Goal: Task Accomplishment & Management: Use online tool/utility

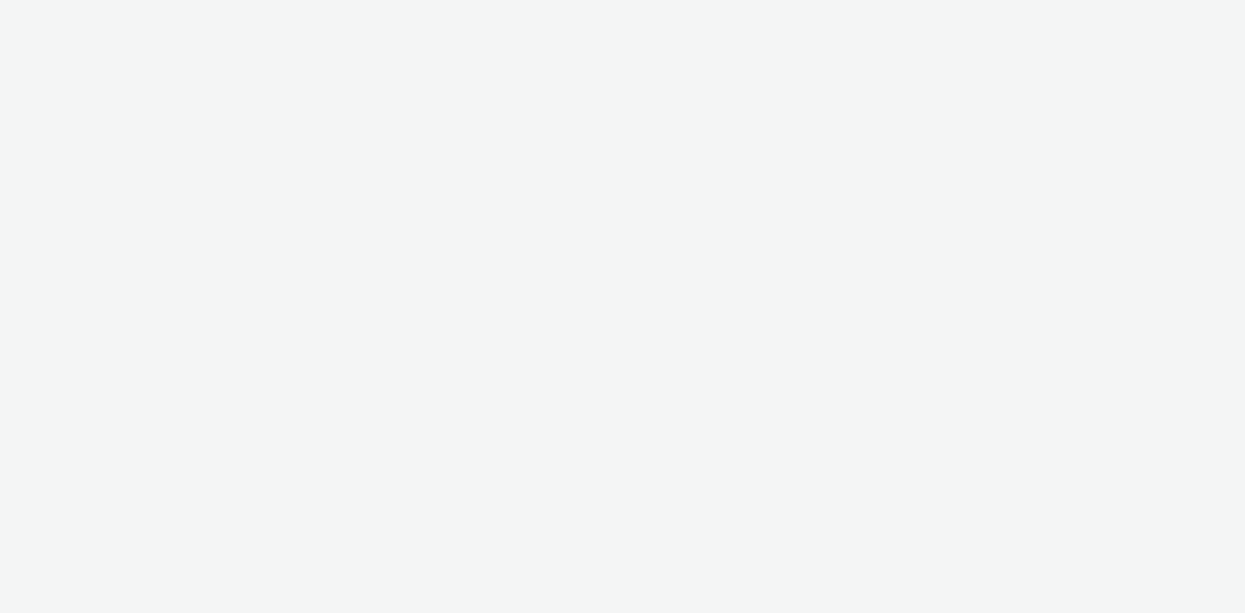
select select "48c42aec-a30c-4a3b-a06b-d50dddc3ae41"
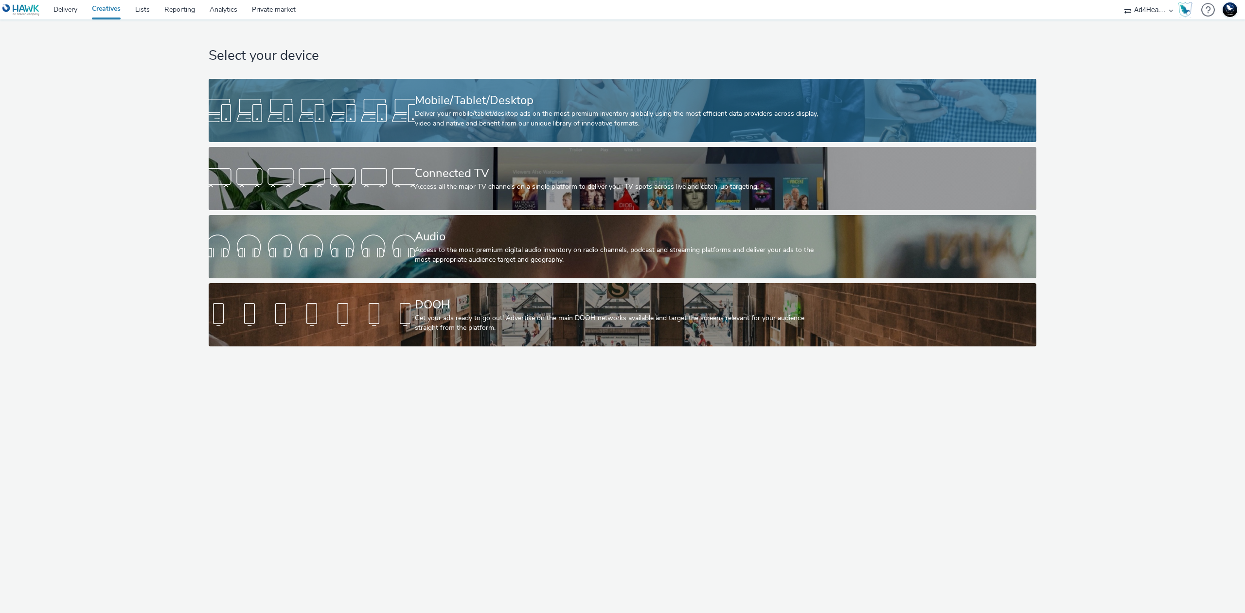
click at [683, 115] on div "Deliver your mobile/tablet/desktop ads on the most premium inventory globally u…" at bounding box center [621, 119] width 412 height 20
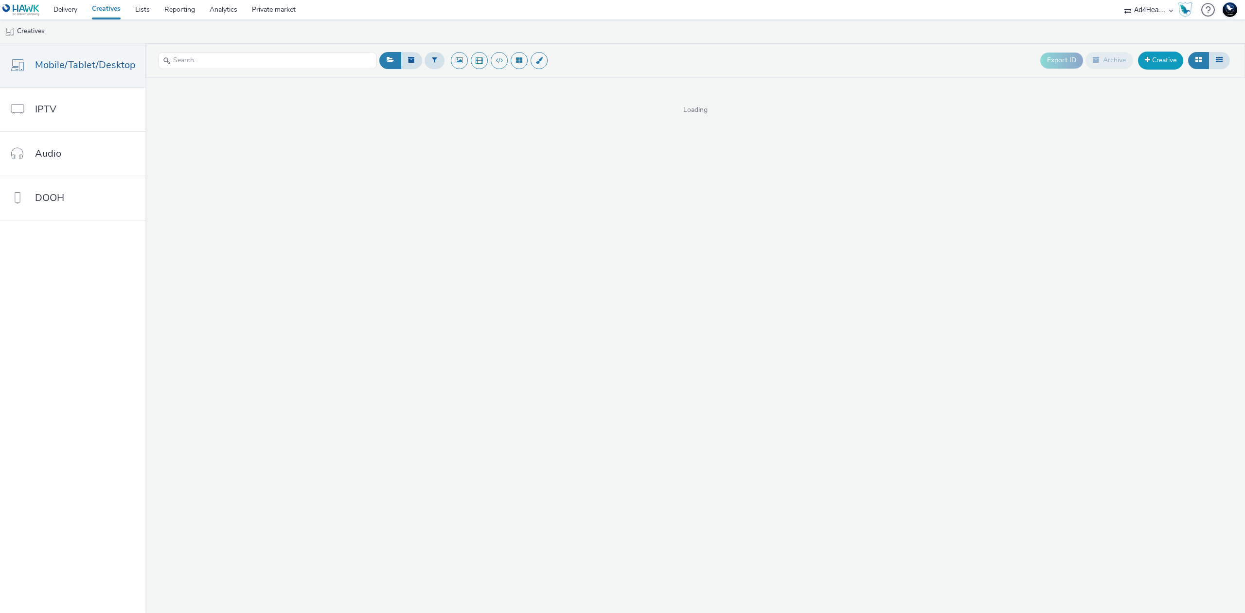
click at [1158, 63] on link "Creative" at bounding box center [1160, 61] width 45 height 18
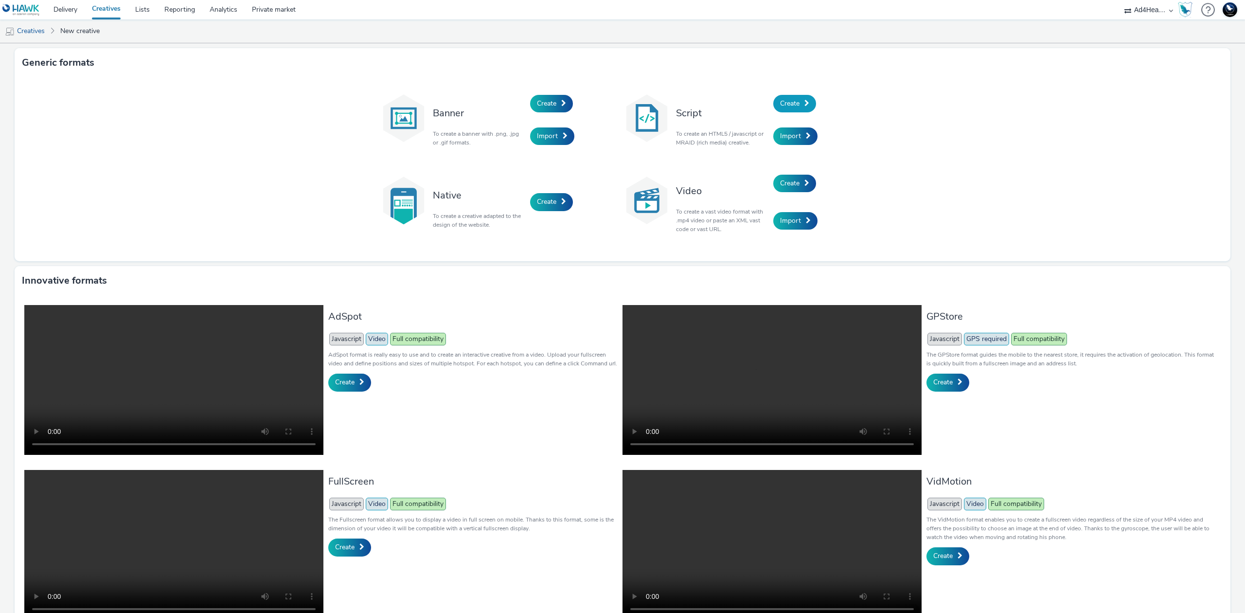
click at [785, 109] on link "Create" at bounding box center [794, 104] width 43 height 18
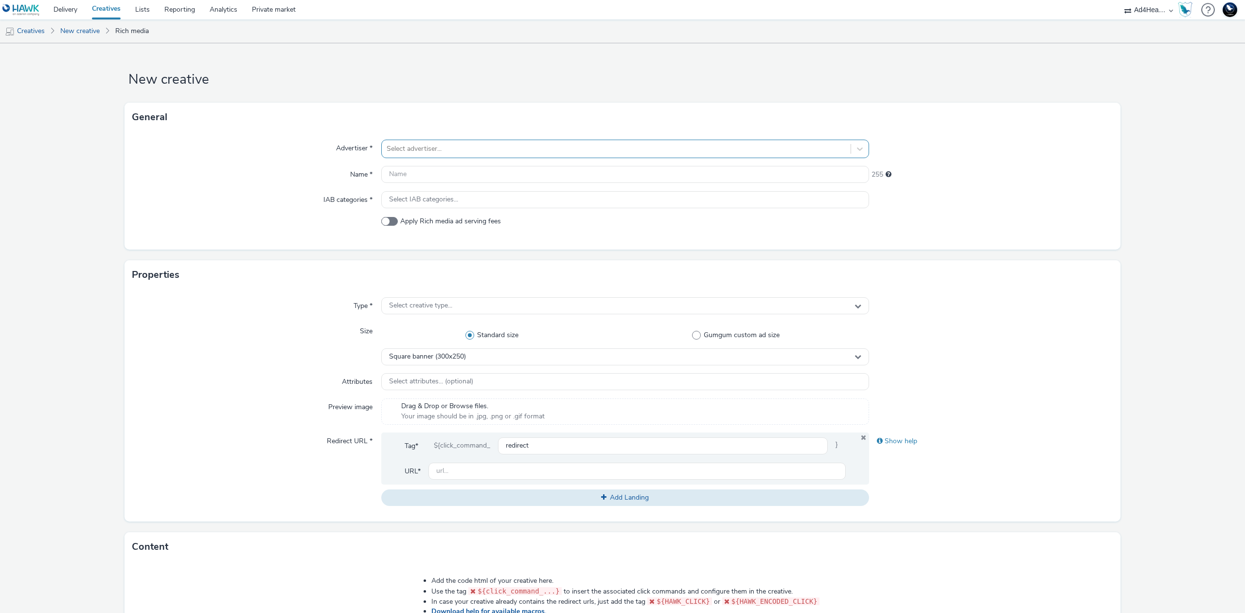
click at [706, 143] on div at bounding box center [616, 149] width 459 height 12
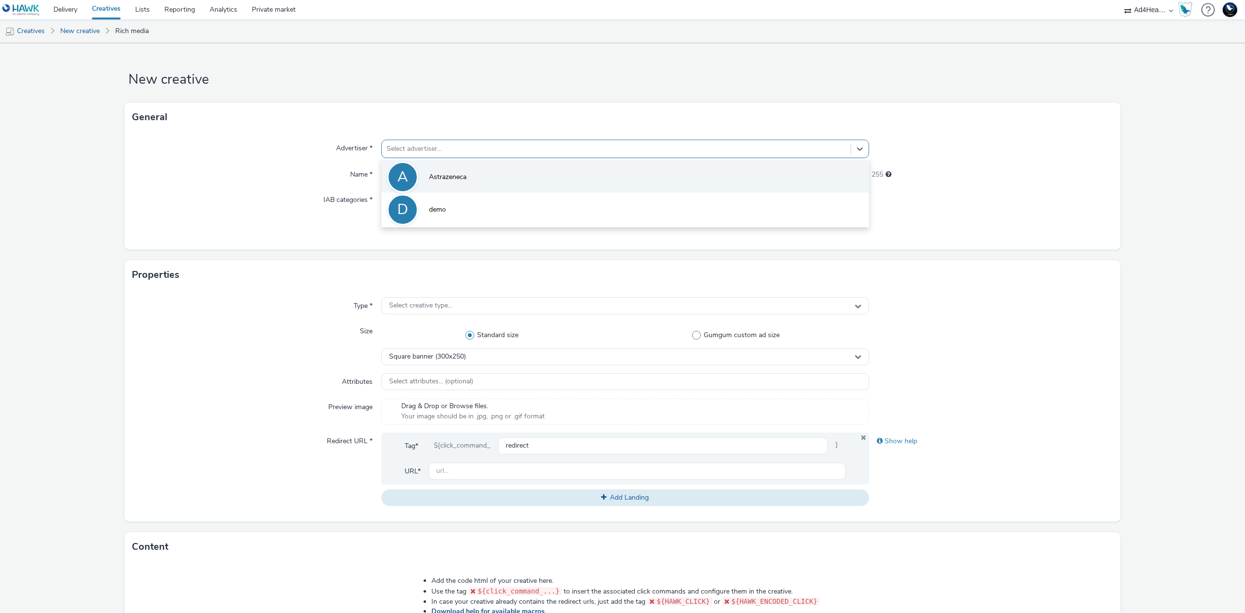
click at [606, 174] on li "A Astrazeneca" at bounding box center [625, 176] width 488 height 33
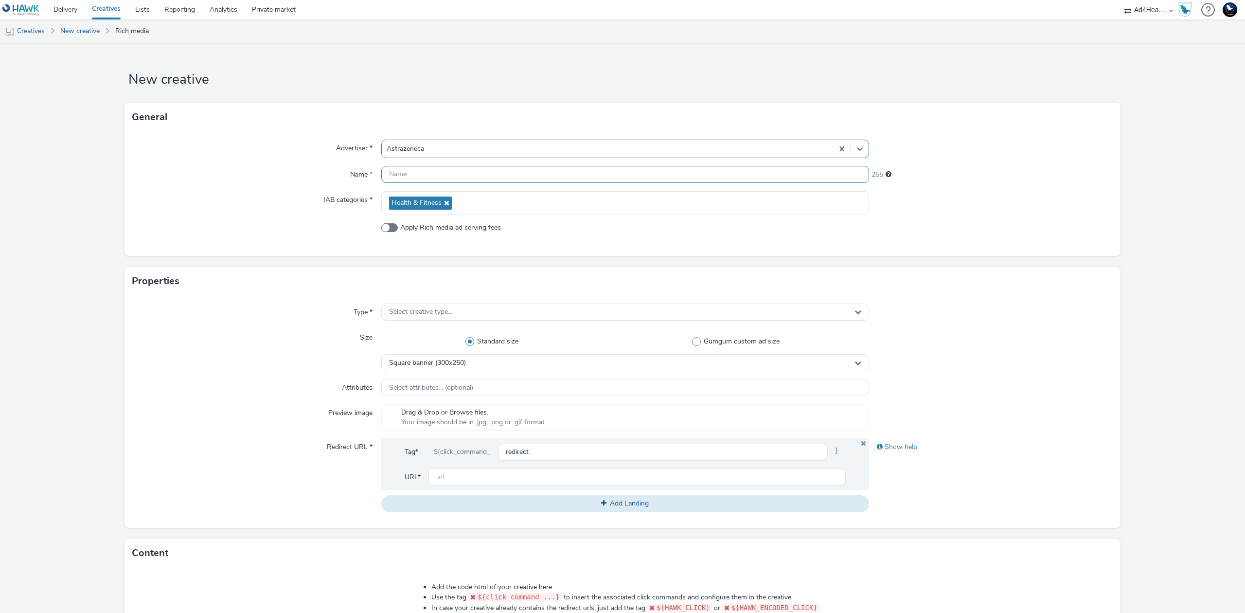
click at [606, 174] on input "text" at bounding box center [625, 174] width 488 height 17
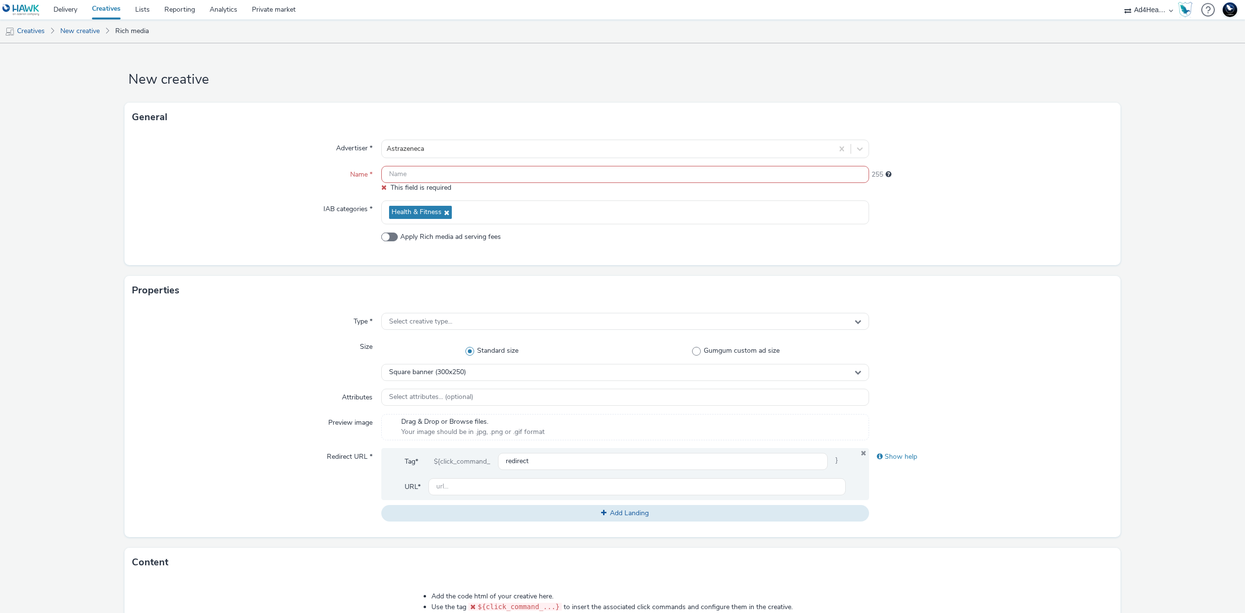
click at [489, 176] on input "text" at bounding box center [625, 174] width 488 height 17
paste input "Tezspire"
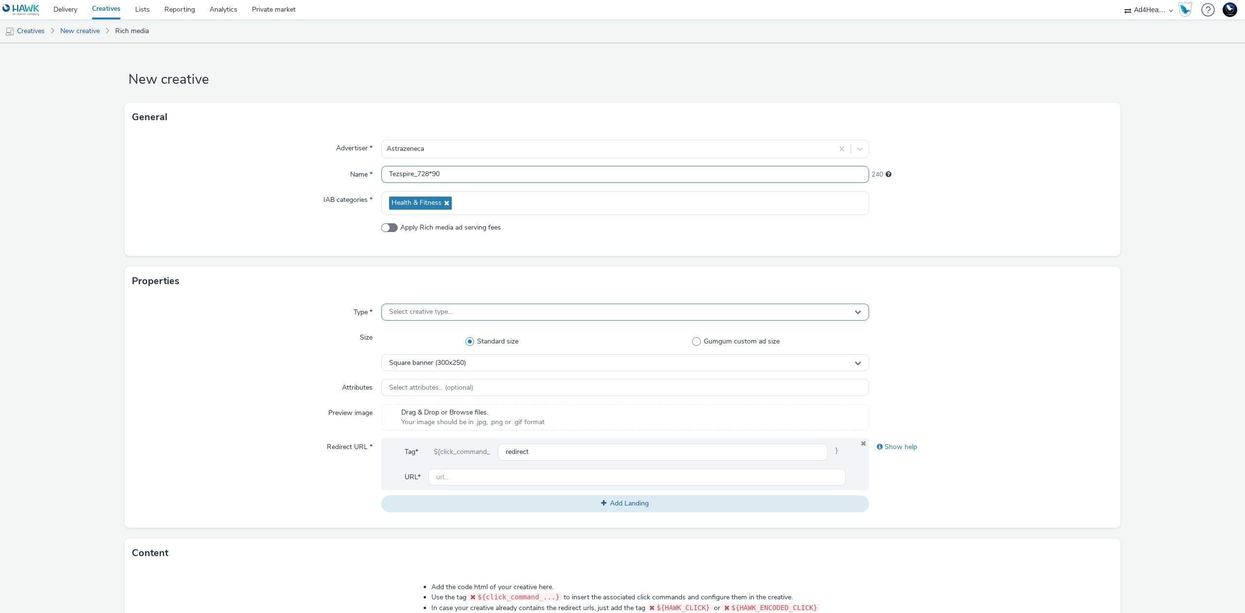
type input "Tezspire_728*90"
click at [555, 314] on div "Select creative type..." at bounding box center [625, 311] width 488 height 17
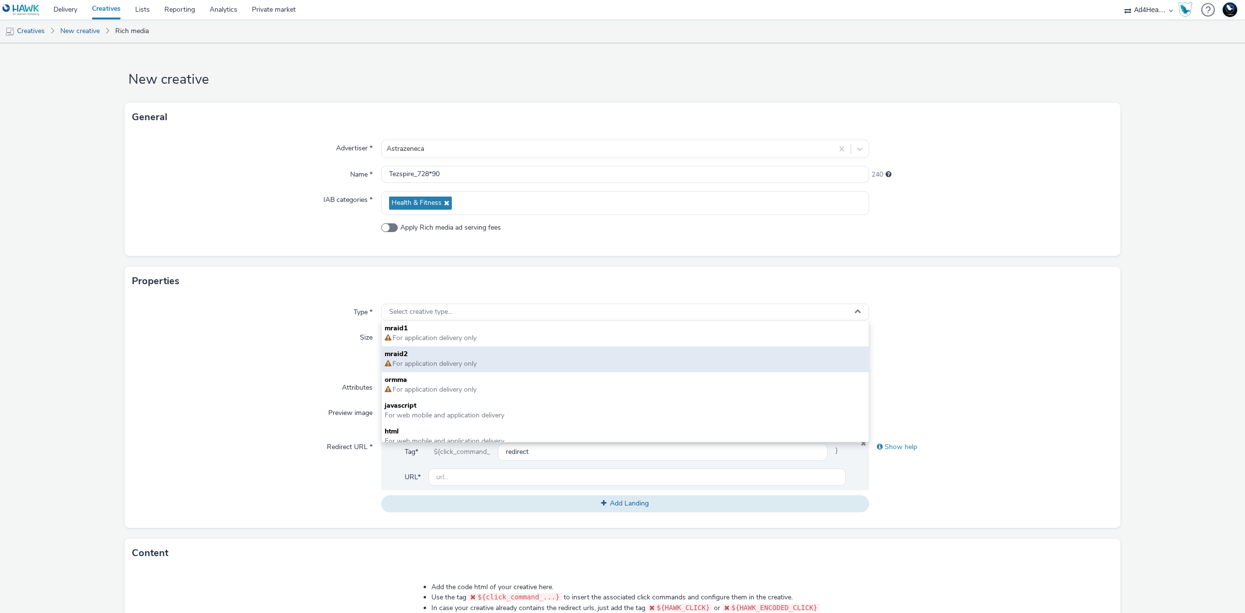
scroll to position [6, 0]
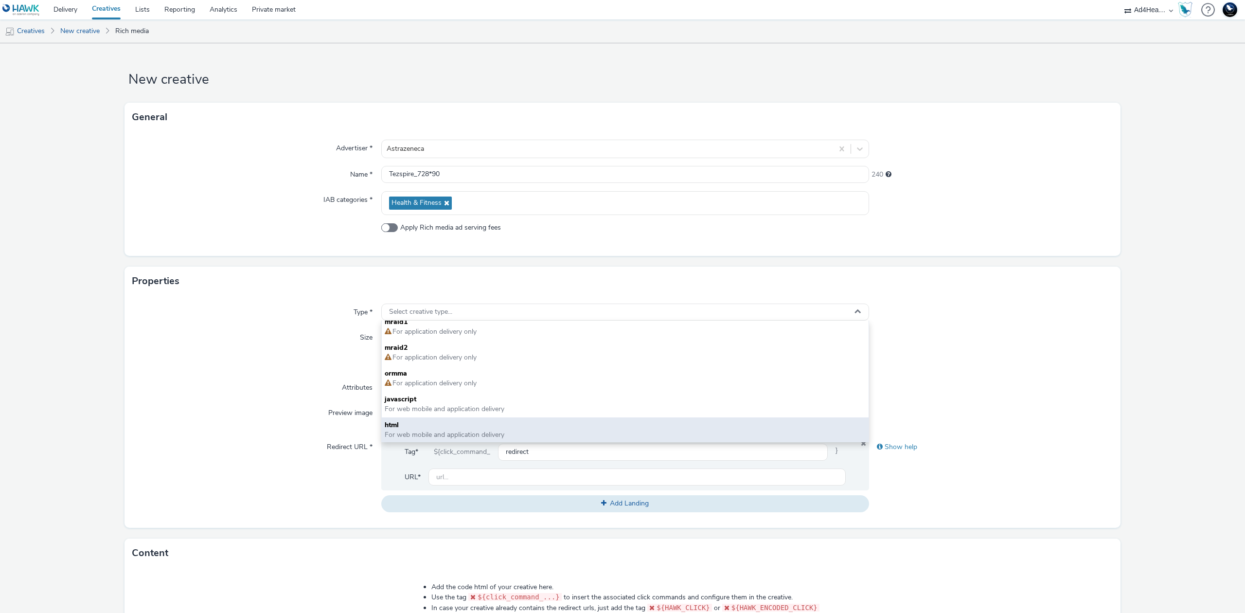
click at [493, 425] on span "html" at bounding box center [625, 425] width 481 height 10
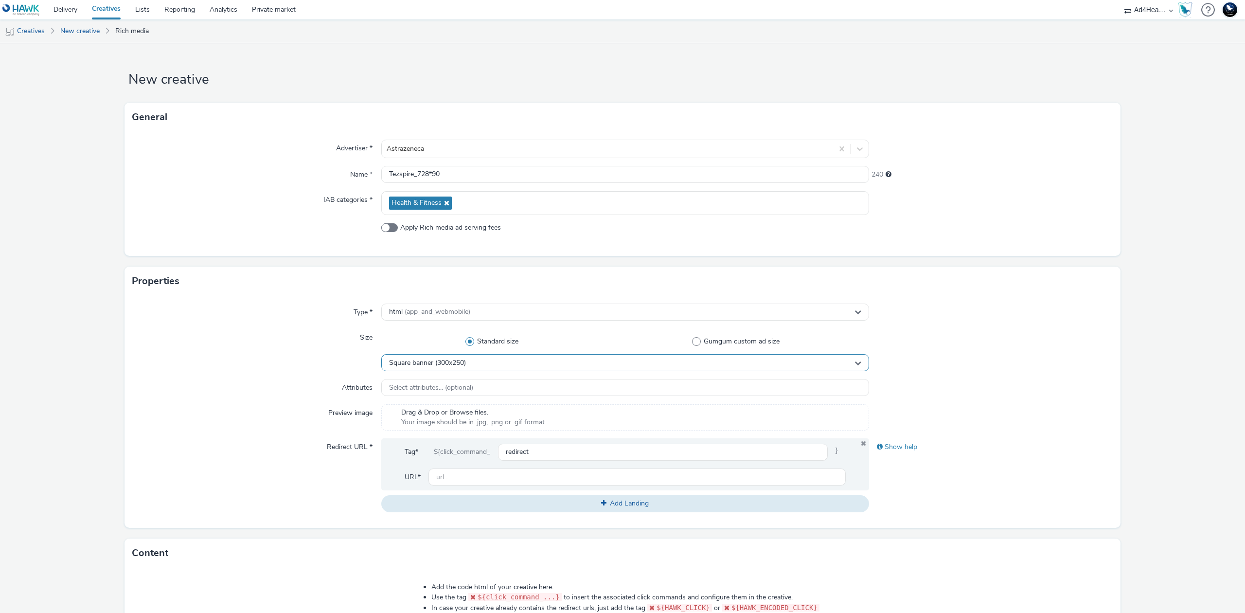
click at [474, 366] on div "Square banner (300x250)" at bounding box center [625, 362] width 488 height 17
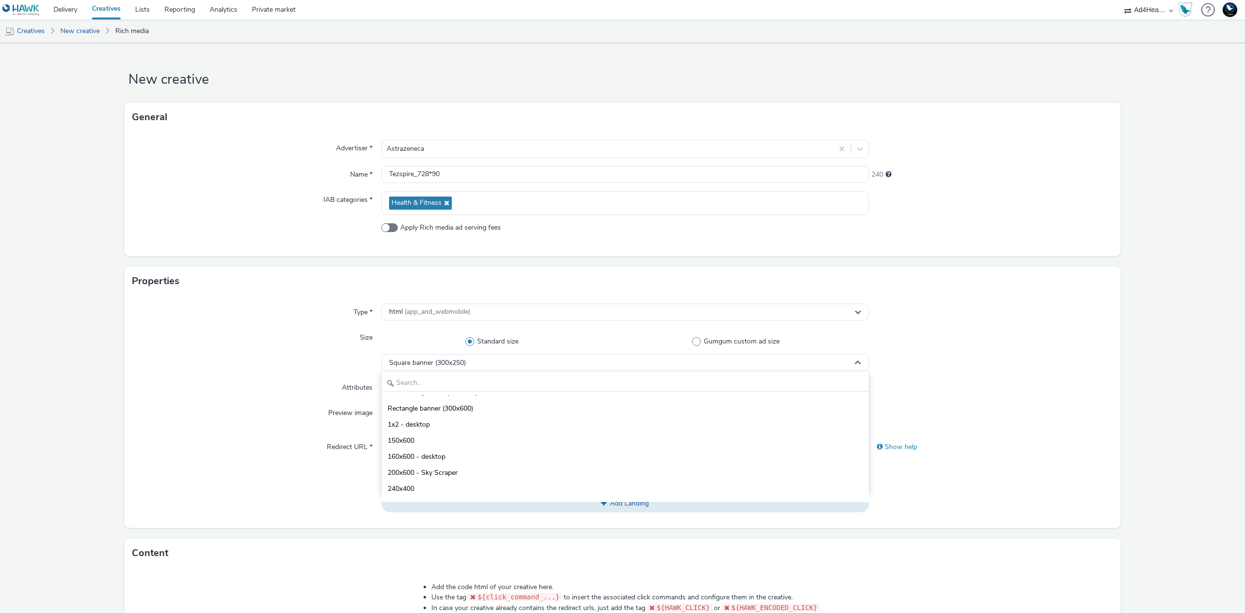
scroll to position [0, 0]
click at [508, 382] on input "text" at bounding box center [625, 382] width 487 height 17
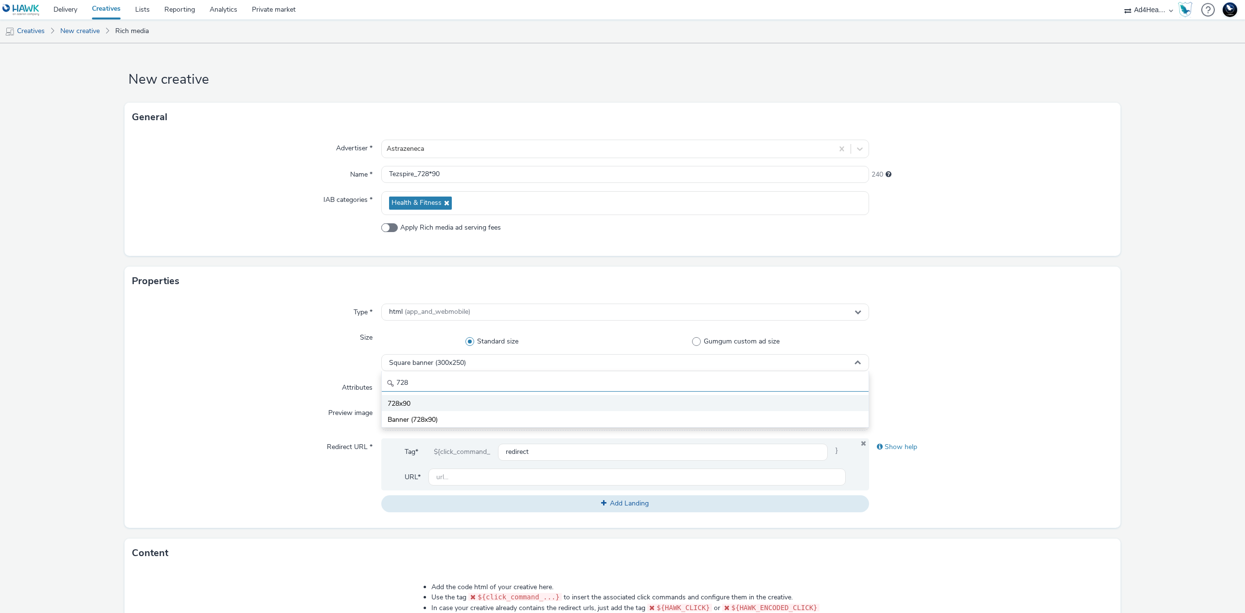
type input "728"
click at [497, 401] on li "728x90" at bounding box center [625, 403] width 487 height 16
paste input "[URL][DOMAIN_NAME]"
type input "[URL][DOMAIN_NAME]"
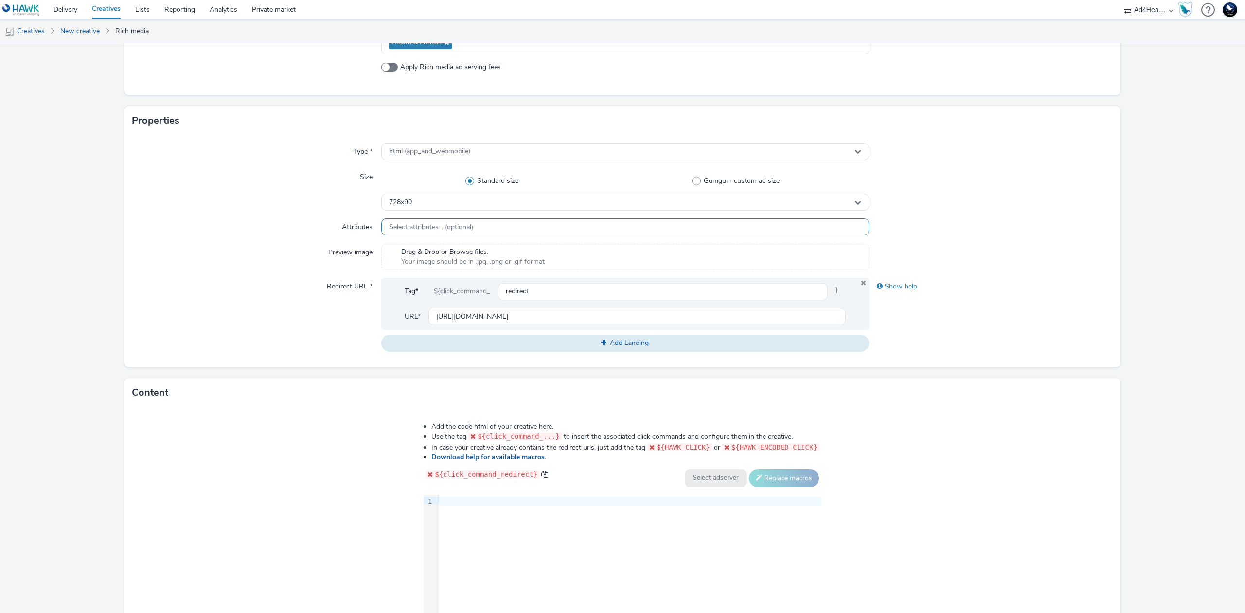
scroll to position [254, 0]
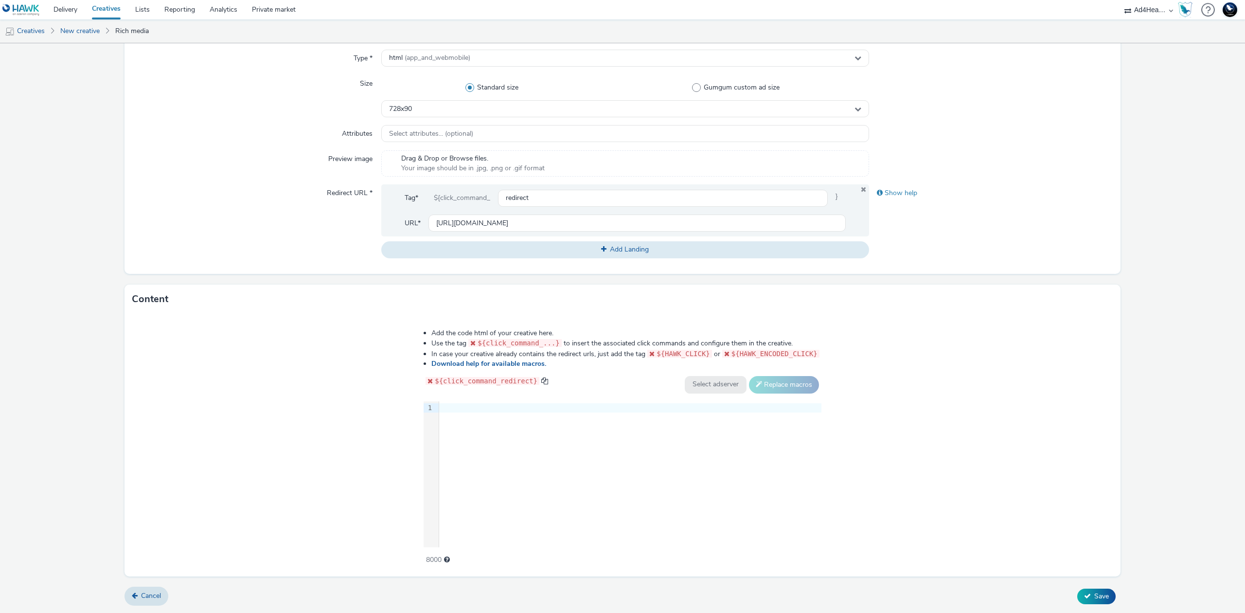
click at [655, 415] on div "9 1 ›" at bounding box center [623, 474] width 398 height 146
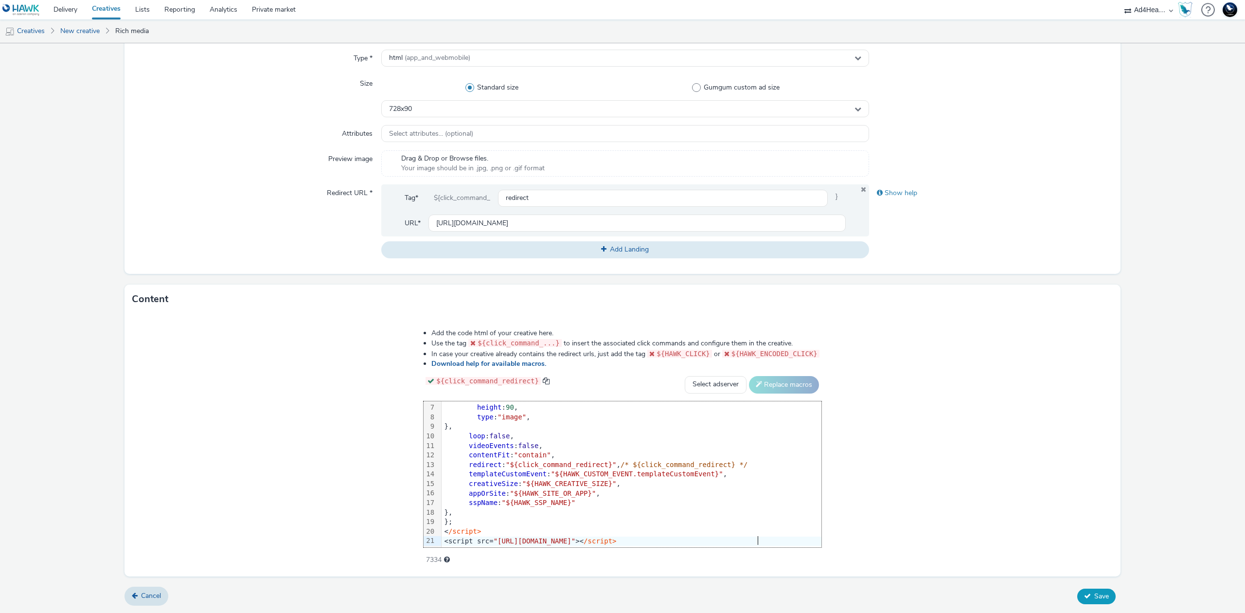
click at [1084, 592] on icon at bounding box center [1087, 595] width 7 height 7
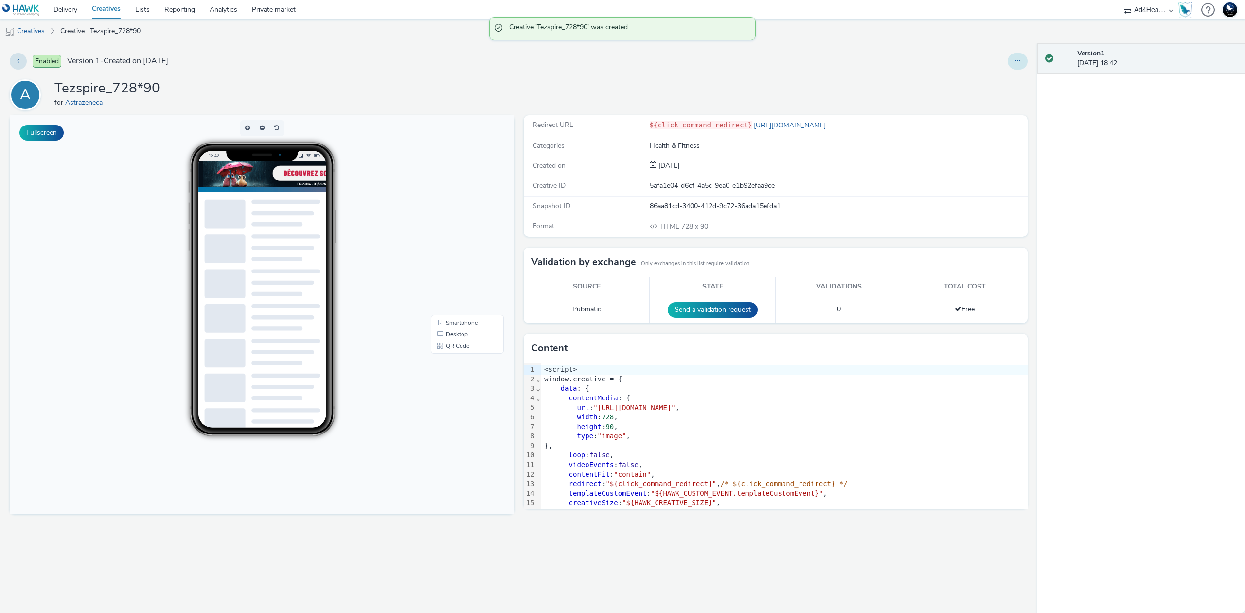
click at [1018, 66] on button at bounding box center [1017, 61] width 20 height 17
click at [1010, 95] on link "Duplicate" at bounding box center [990, 99] width 73 height 19
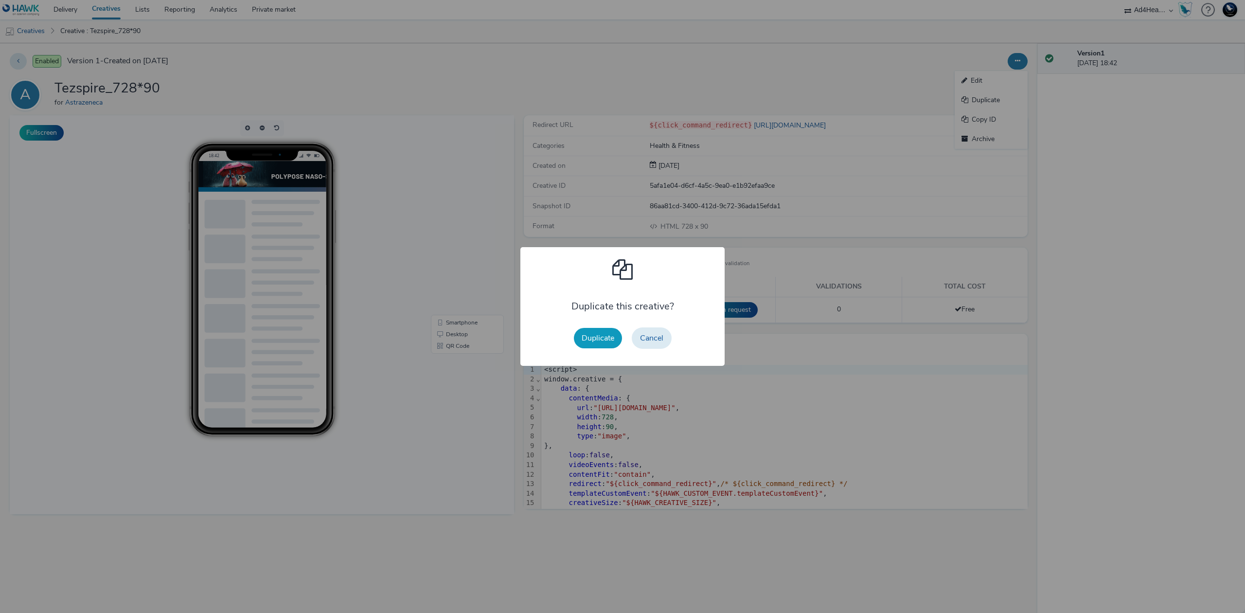
click at [613, 339] on button "Duplicate" at bounding box center [598, 338] width 48 height 20
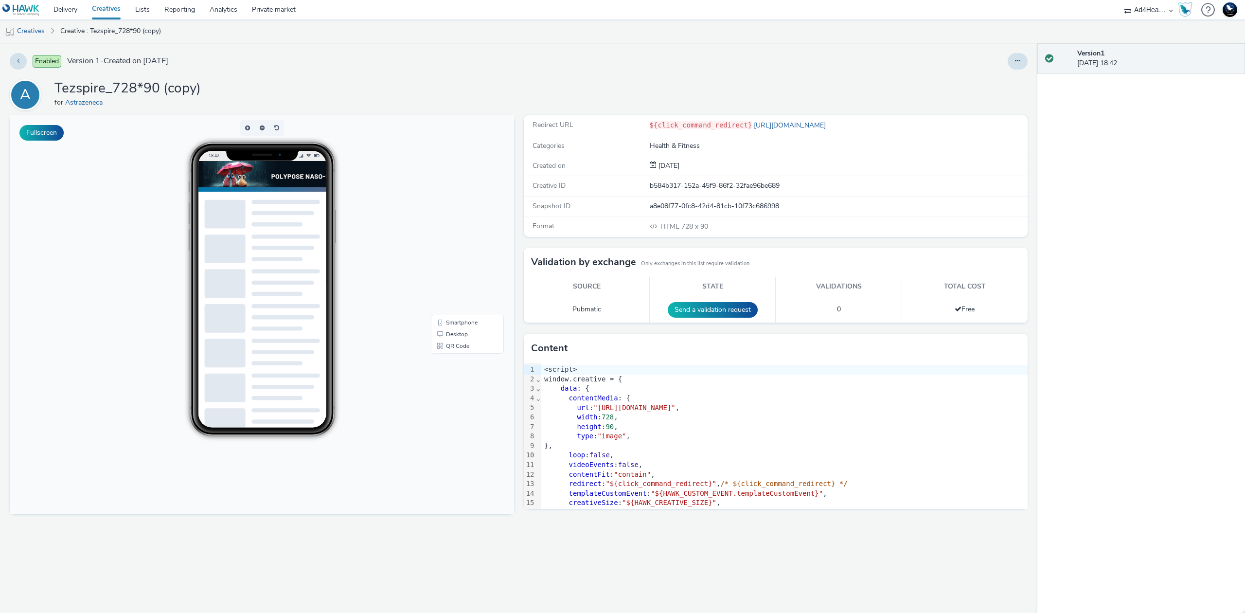
drag, startPoint x: 1016, startPoint y: 57, endPoint x: 1006, endPoint y: 69, distance: 14.5
click at [1016, 57] on icon at bounding box center [1017, 60] width 5 height 7
click at [1001, 76] on link "Edit" at bounding box center [990, 80] width 73 height 19
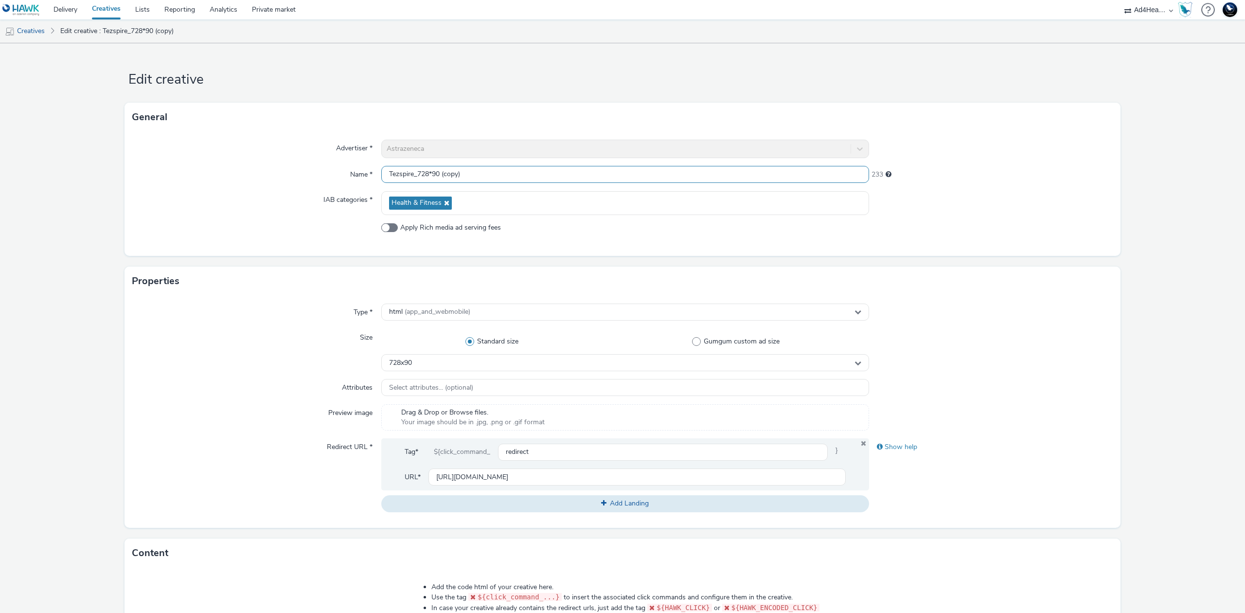
drag, startPoint x: 415, startPoint y: 174, endPoint x: 544, endPoint y: 177, distance: 128.9
click at [544, 177] on input "Tezspire_728*90 (copy)" at bounding box center [625, 174] width 488 height 17
type input "Tezspire_300x250"
click at [570, 360] on div "728x90" at bounding box center [625, 362] width 488 height 17
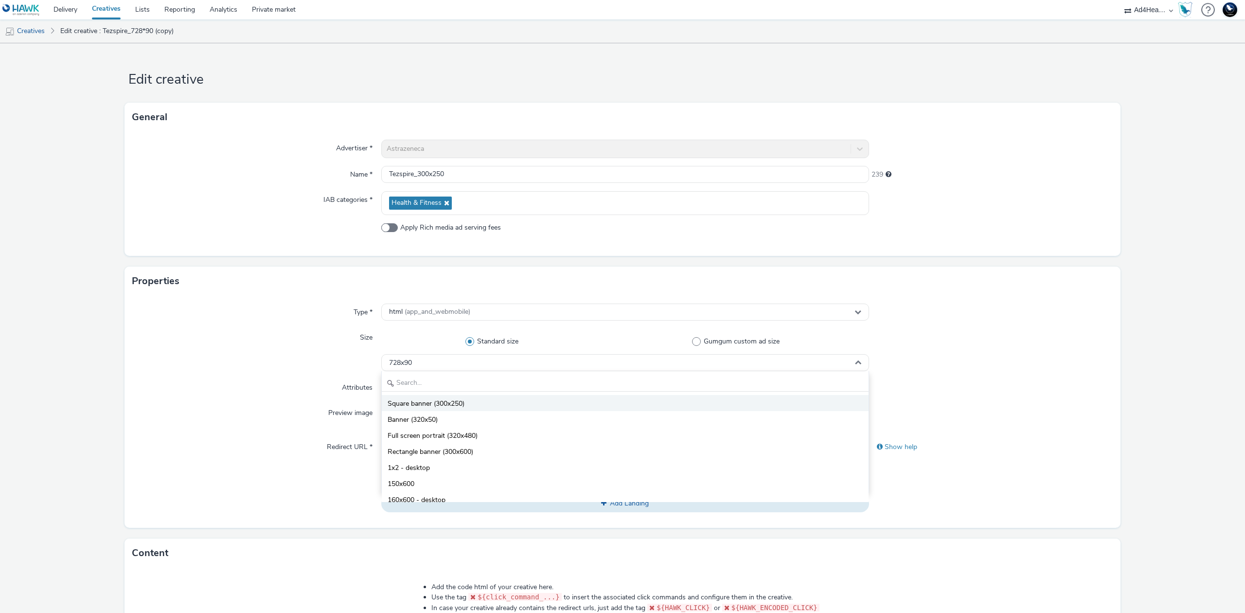
click at [510, 396] on li "Square banner (300x250)" at bounding box center [625, 403] width 487 height 16
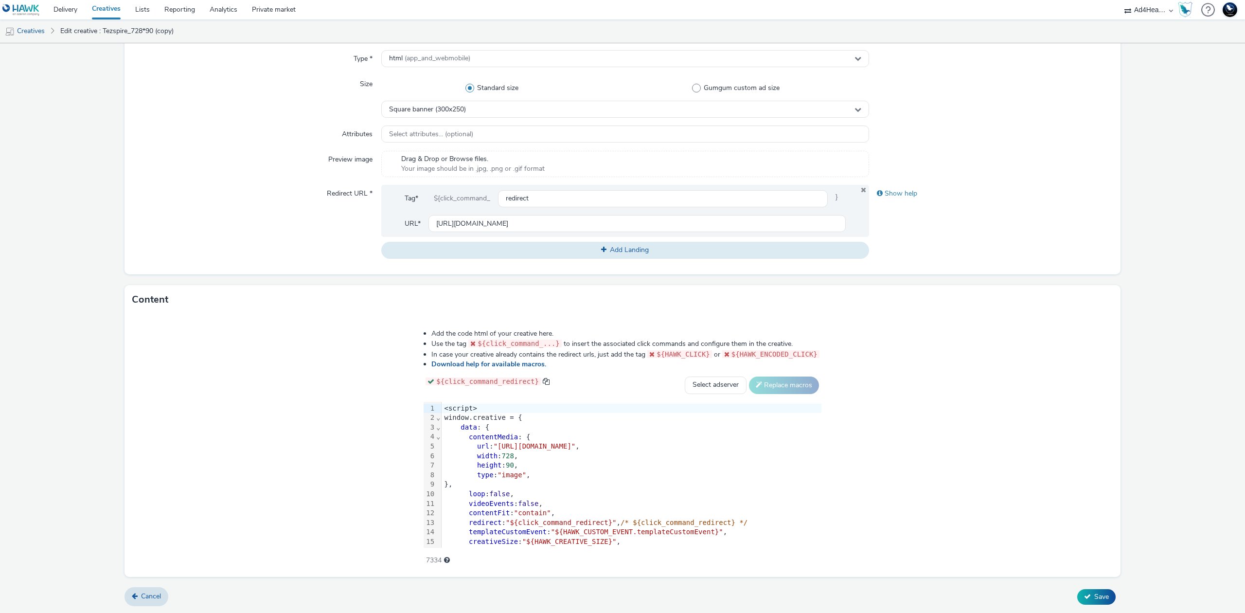
scroll to position [254, 0]
click at [488, 442] on div "url : "[URL][DOMAIN_NAME]" ," at bounding box center [631, 446] width 380 height 10
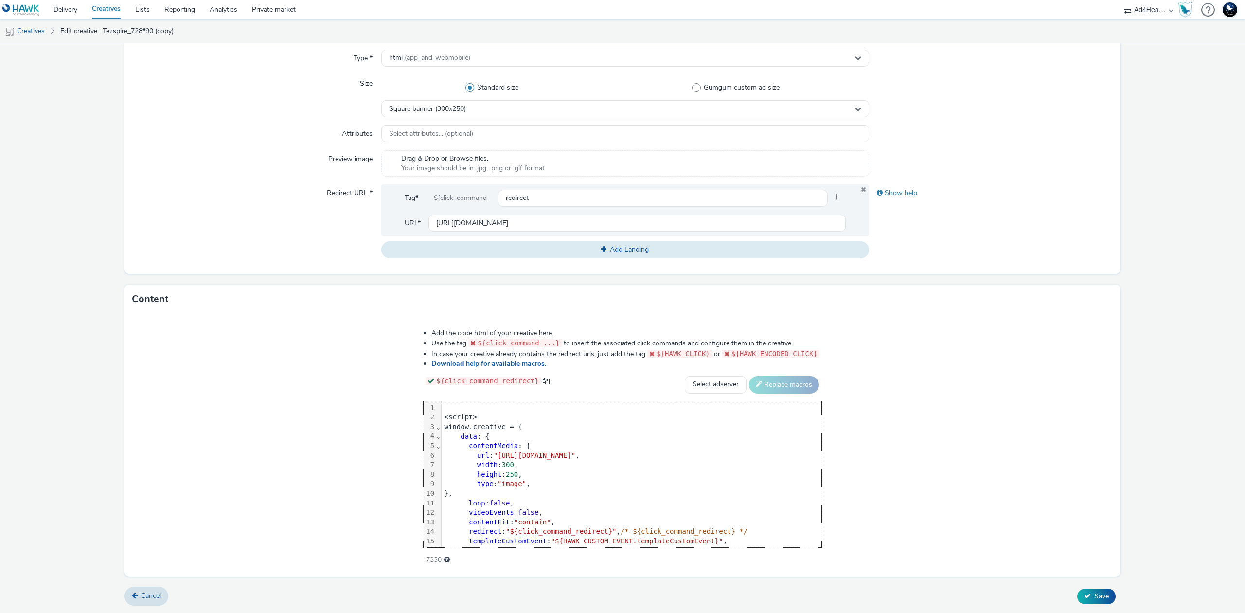
scroll to position [76, 0]
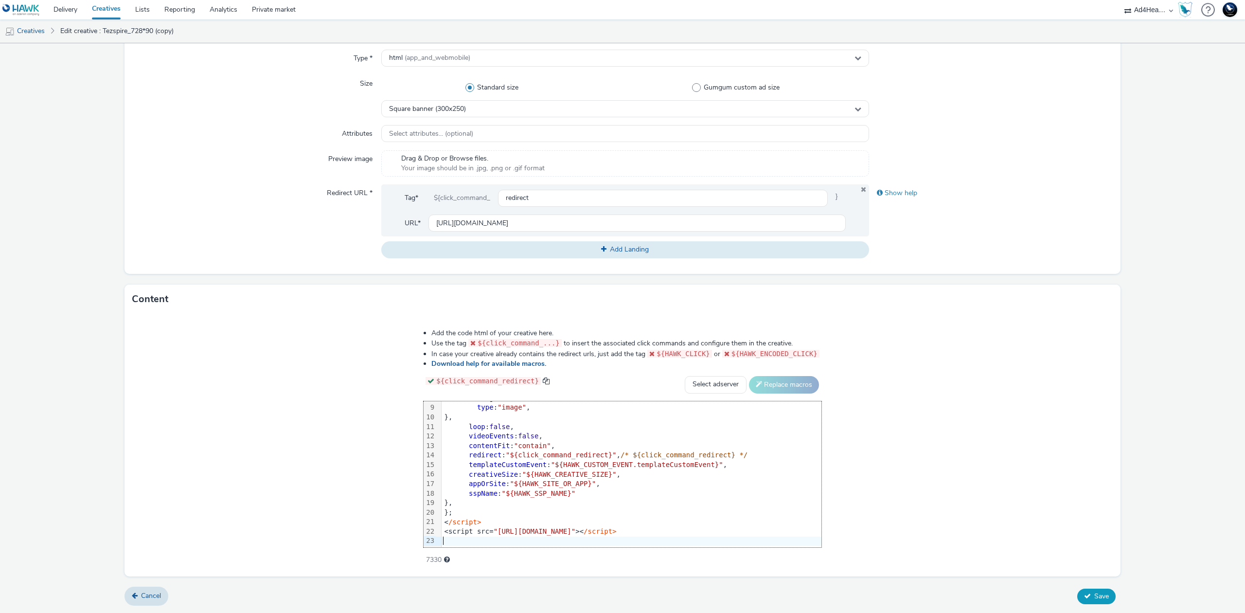
click at [1094, 599] on span "Save" at bounding box center [1101, 595] width 15 height 9
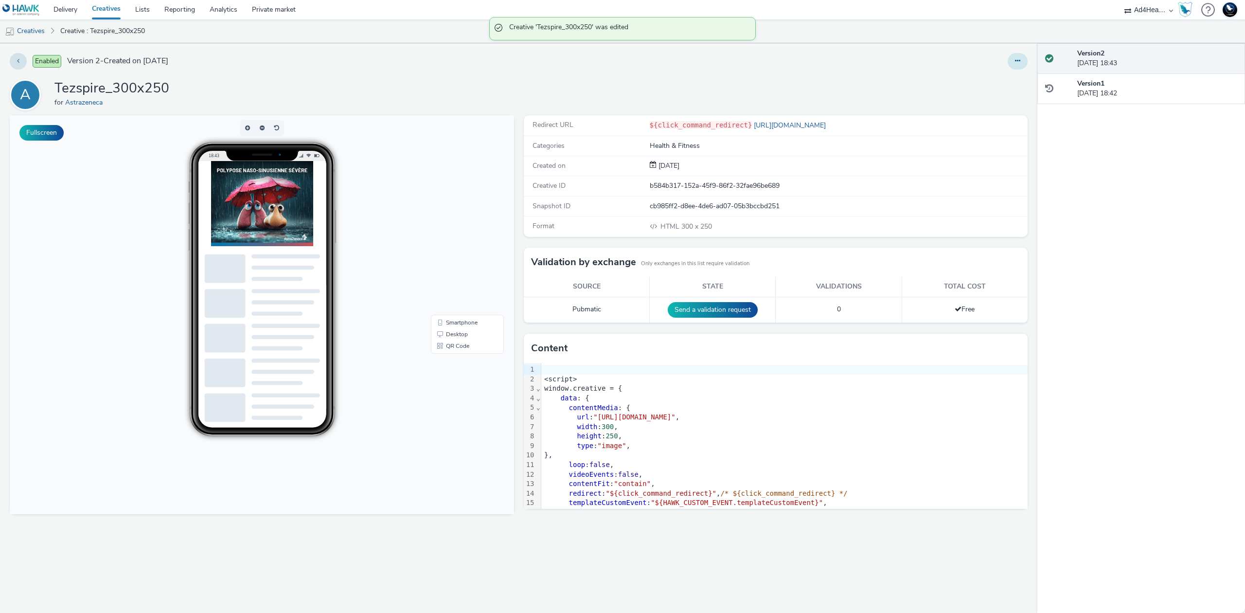
click at [1016, 59] on icon at bounding box center [1017, 60] width 5 height 7
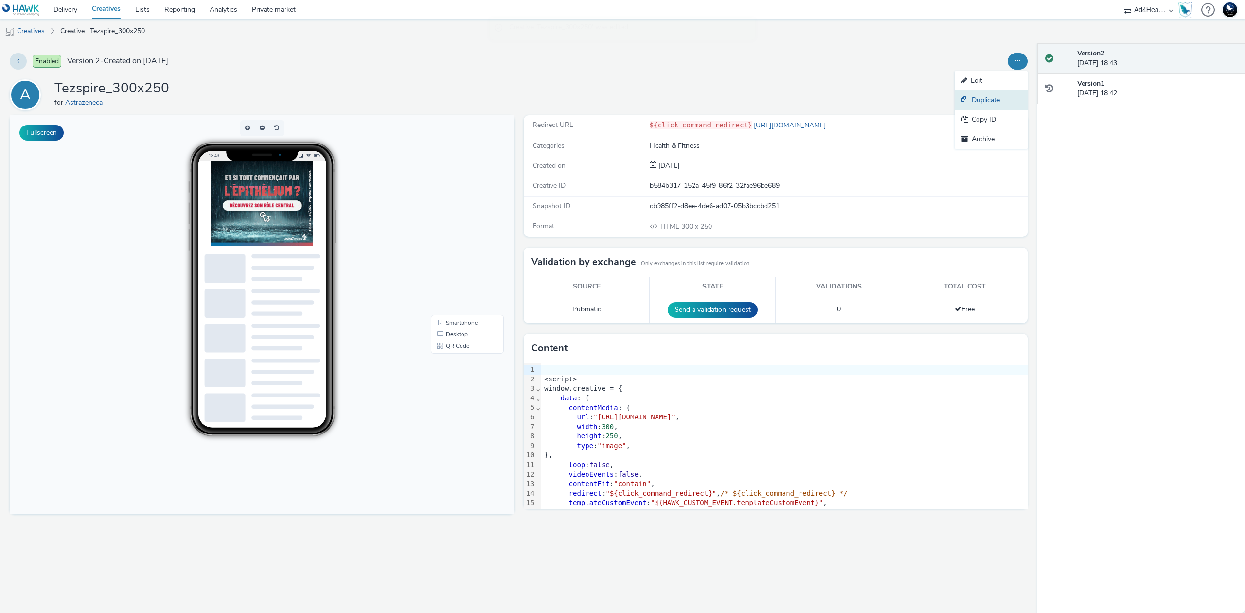
click at [993, 100] on link "Duplicate" at bounding box center [990, 99] width 73 height 19
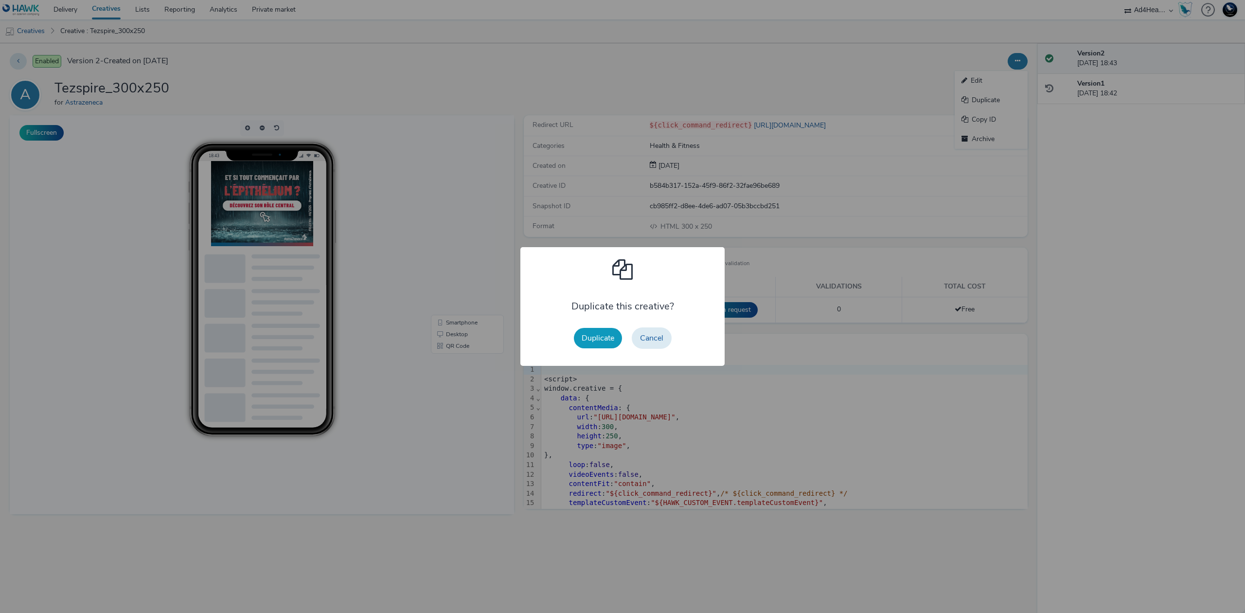
click at [586, 341] on button "Duplicate" at bounding box center [598, 338] width 48 height 20
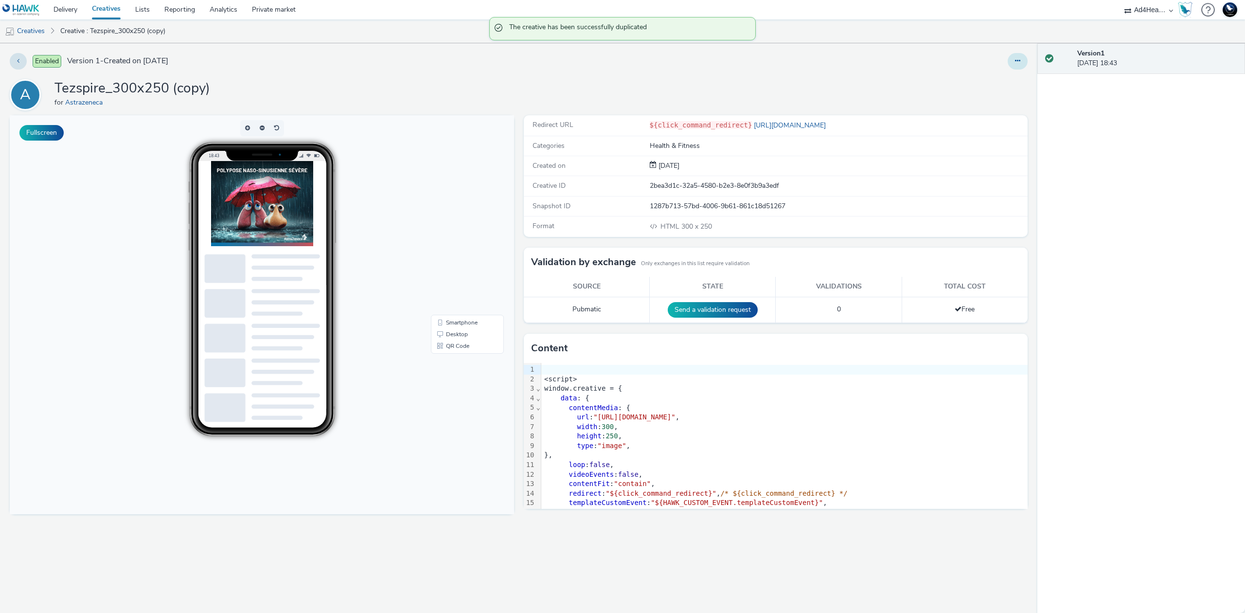
click at [1014, 67] on button at bounding box center [1017, 61] width 20 height 17
click at [1001, 75] on link "Edit" at bounding box center [990, 80] width 73 height 19
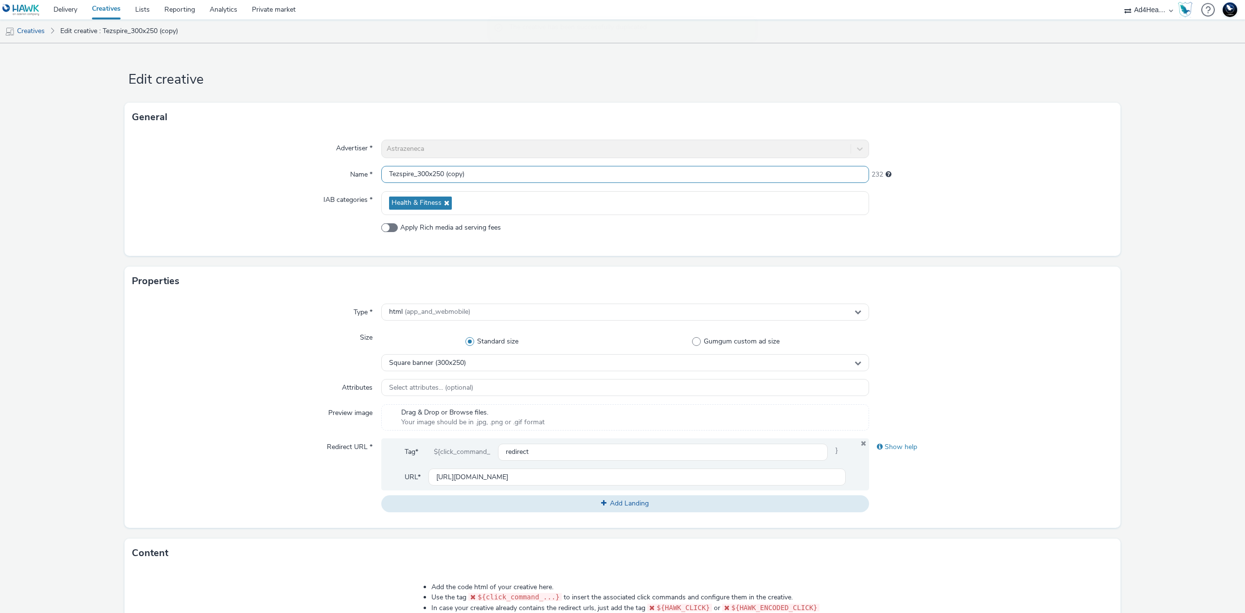
drag, startPoint x: 430, startPoint y: 174, endPoint x: 627, endPoint y: 181, distance: 197.6
click at [627, 181] on input "Tezspire_300x250 (copy)" at bounding box center [625, 174] width 488 height 17
type input "Tezspire_300x600"
click at [586, 362] on div "Square banner (300x250)" at bounding box center [625, 362] width 488 height 17
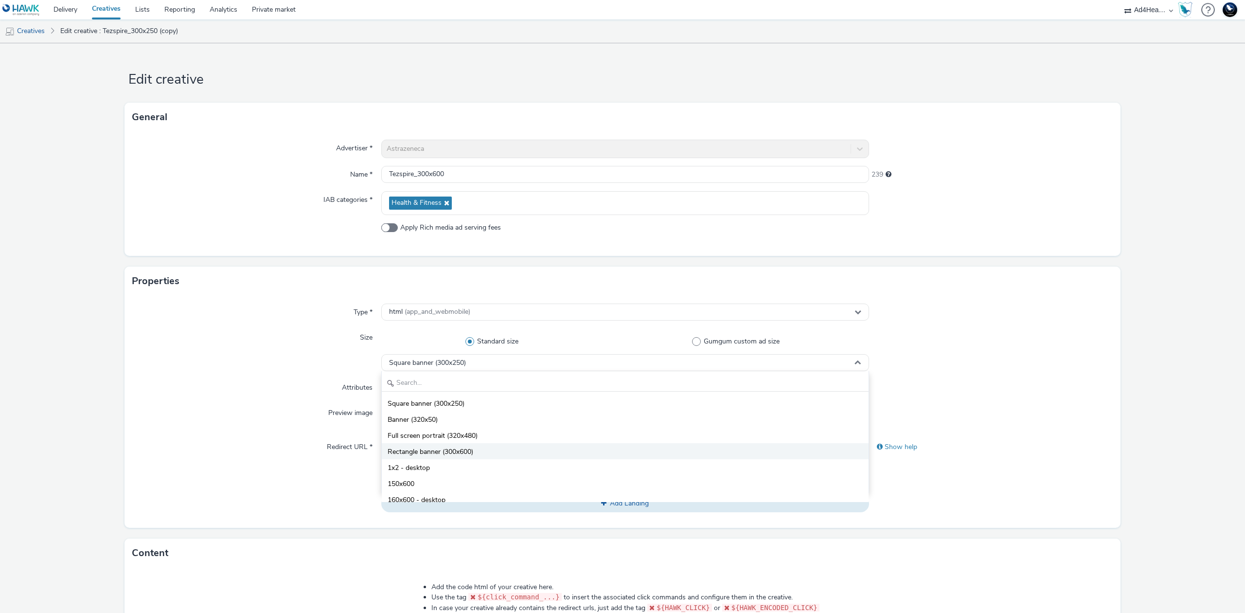
click at [506, 446] on li "Rectangle banner (300x600)" at bounding box center [625, 451] width 487 height 16
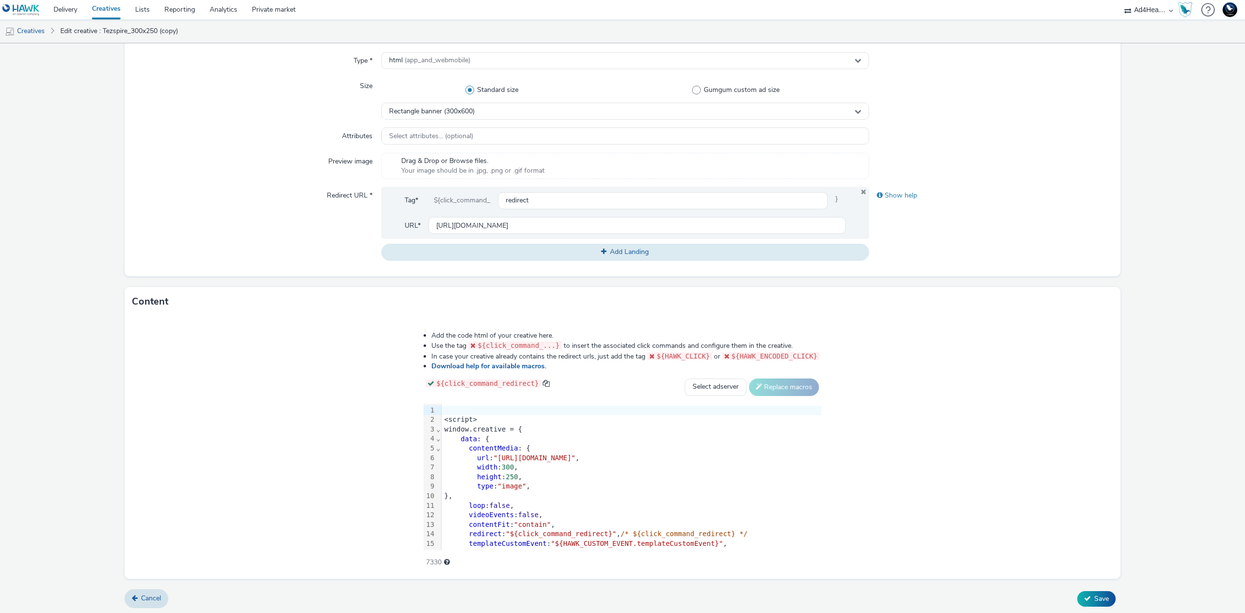
scroll to position [254, 0]
click at [548, 498] on div "loop : false ," at bounding box center [631, 503] width 380 height 10
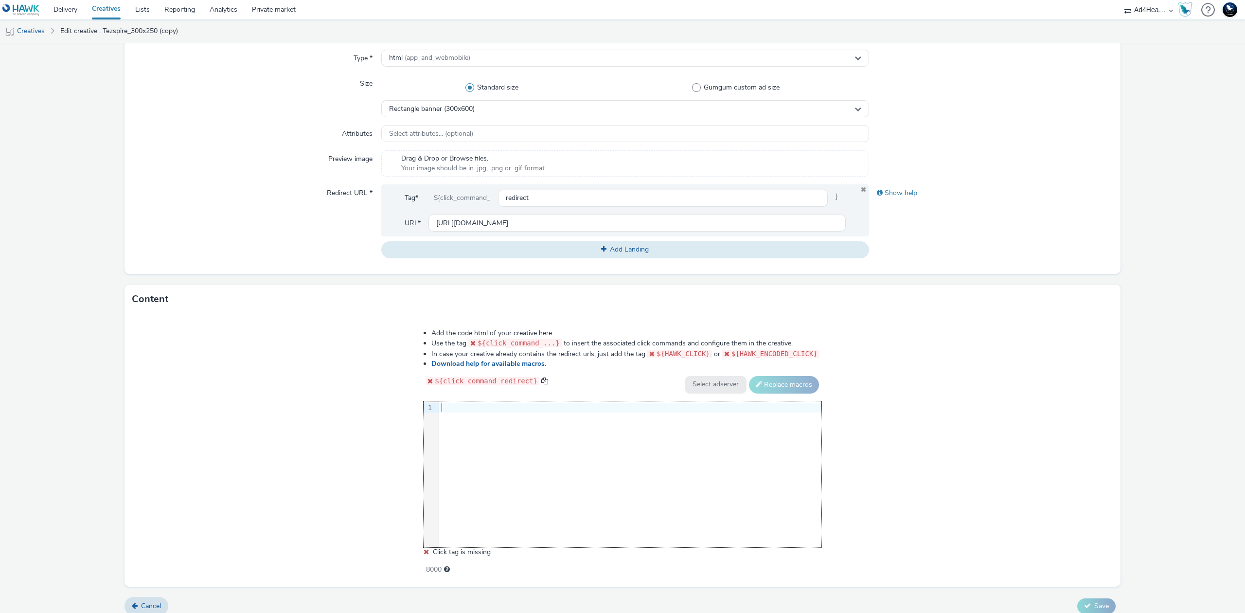
scroll to position [76, 0]
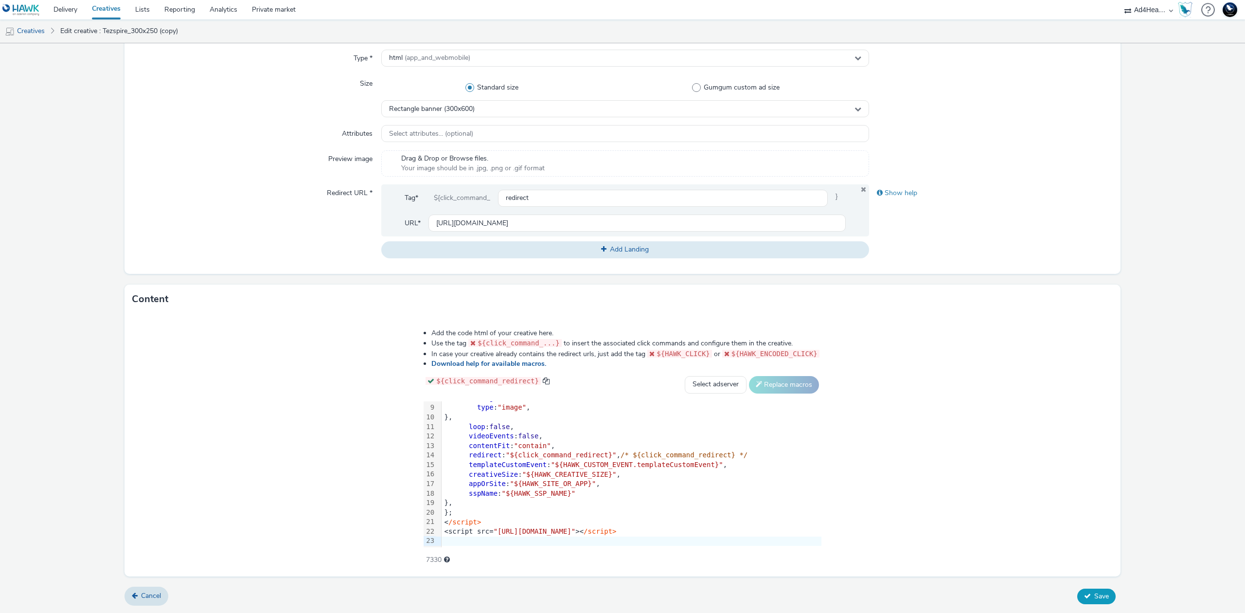
click at [1094, 592] on span "Save" at bounding box center [1101, 595] width 15 height 9
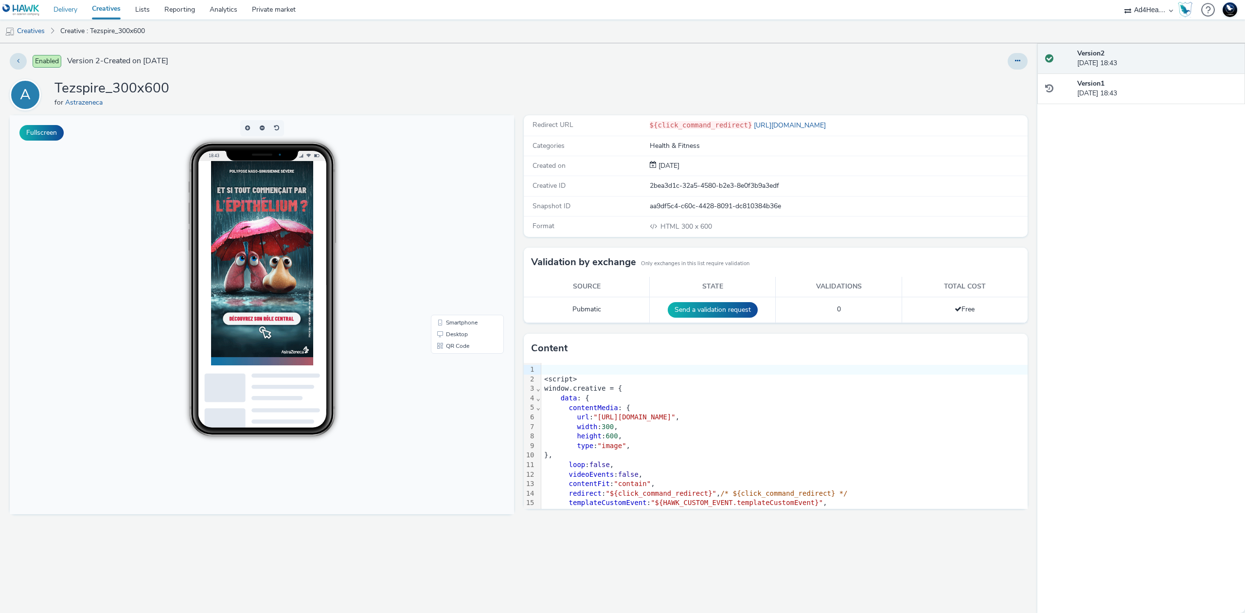
click at [65, 6] on link "Delivery" at bounding box center [65, 9] width 38 height 19
